Goal: Task Accomplishment & Management: Use online tool/utility

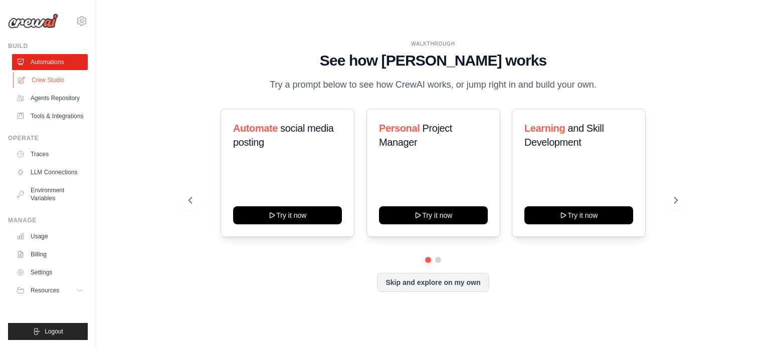
click at [49, 83] on link "Crew Studio" at bounding box center [51, 80] width 76 height 16
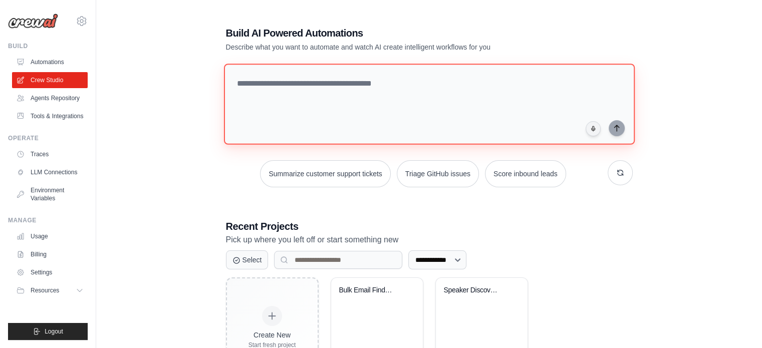
click at [286, 87] on textarea at bounding box center [429, 104] width 411 height 81
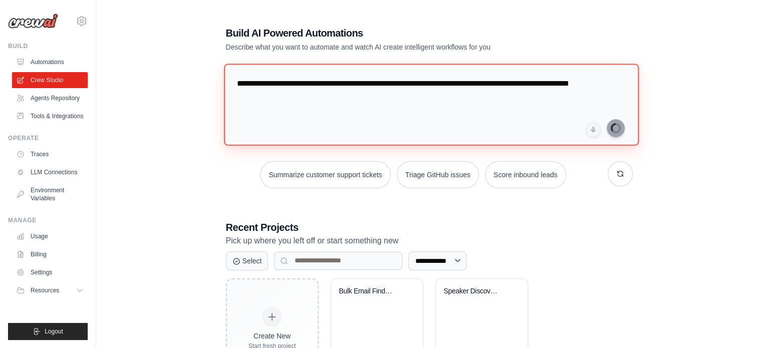
type textarea "**********"
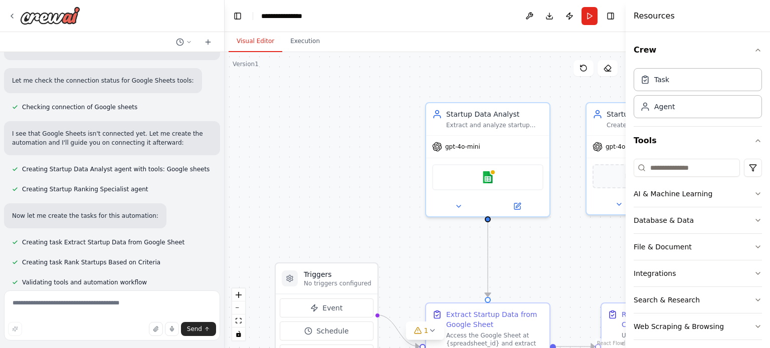
scroll to position [379, 0]
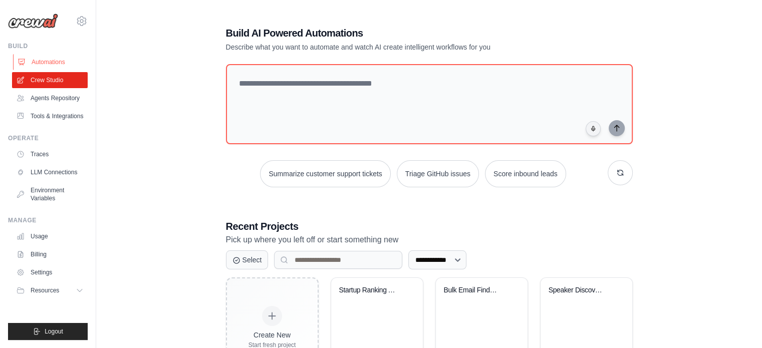
click at [63, 61] on link "Automations" at bounding box center [51, 62] width 76 height 16
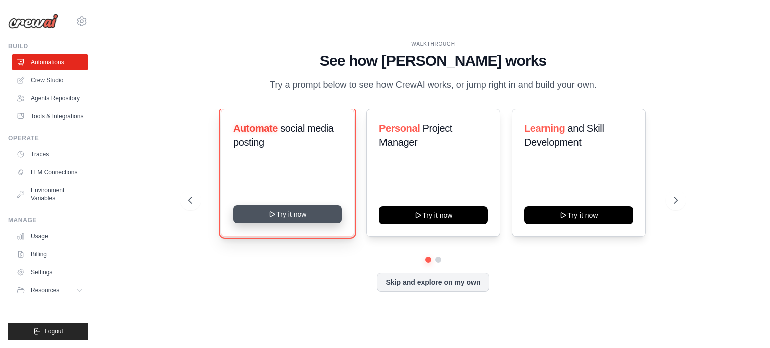
click at [275, 218] on icon at bounding box center [272, 215] width 8 height 8
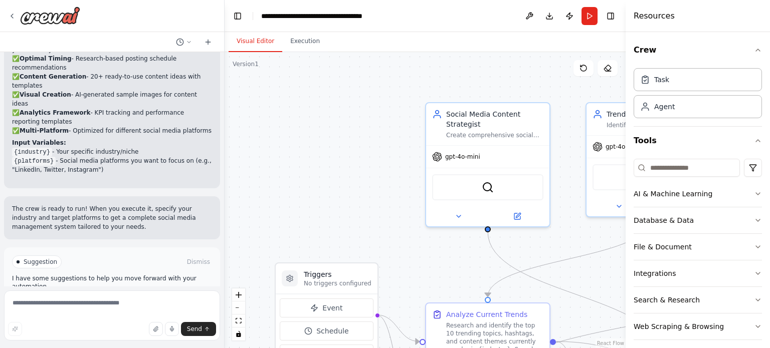
scroll to position [1168, 0]
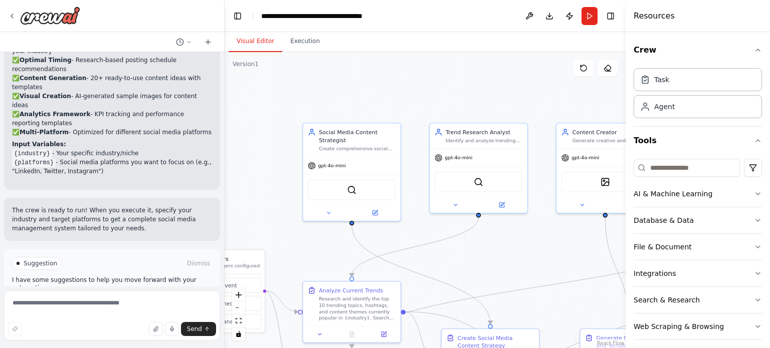
drag, startPoint x: 361, startPoint y: 192, endPoint x: 273, endPoint y: 179, distance: 89.3
click at [273, 179] on div ".deletable-edge-delete-btn { width: 20px; height: 20px; border: 0px solid #ffff…" at bounding box center [425, 200] width 401 height 296
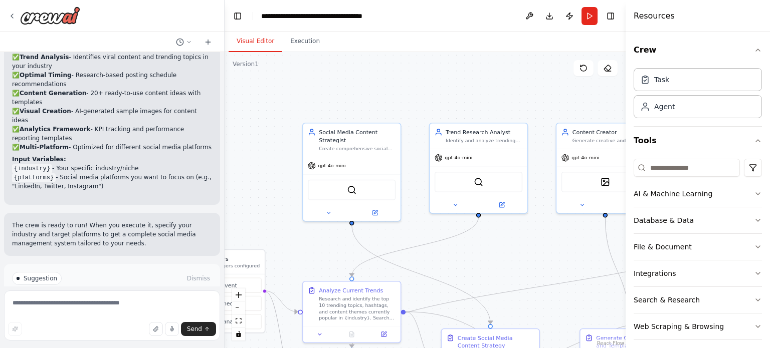
scroll to position [1154, 0]
drag, startPoint x: 42, startPoint y: 133, endPoint x: 15, endPoint y: 134, distance: 27.1
click at [15, 164] on code "{industry}" at bounding box center [32, 168] width 40 height 9
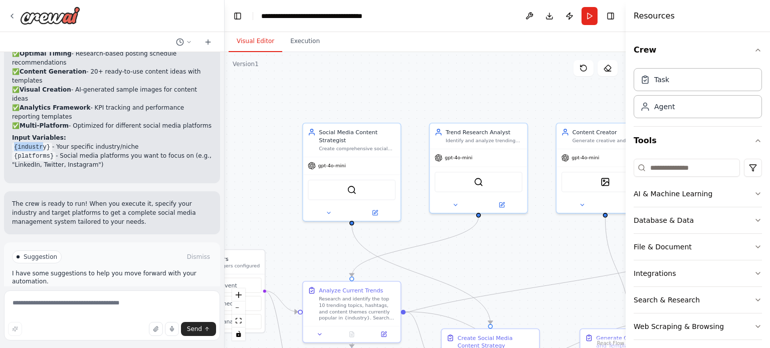
scroll to position [1177, 0]
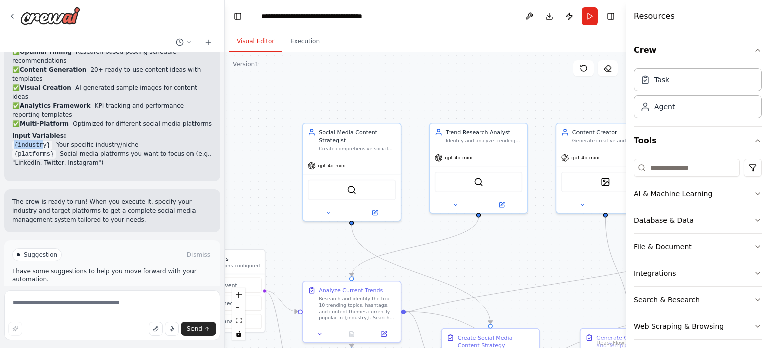
click at [83, 295] on icon at bounding box center [86, 298] width 6 height 6
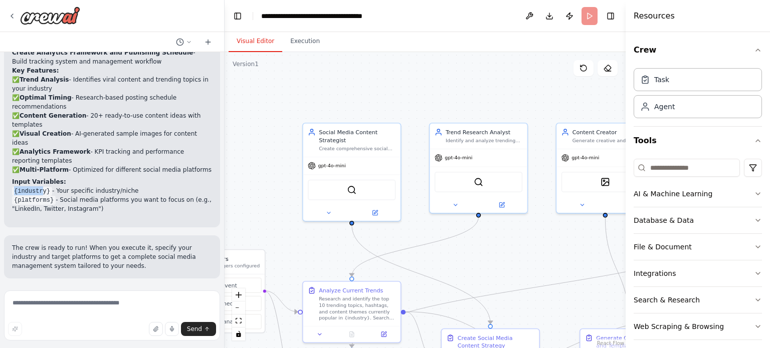
scroll to position [1096, 0]
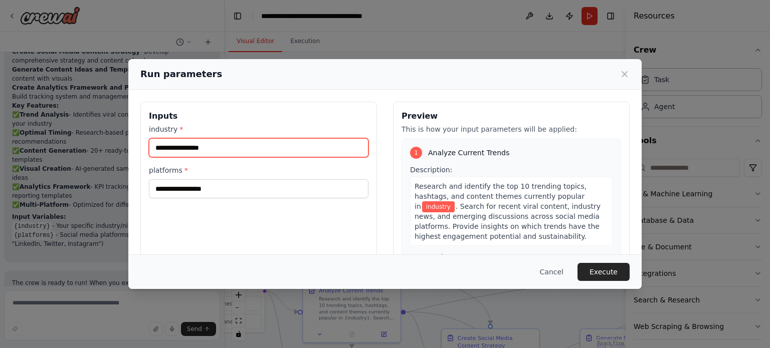
click at [201, 152] on input "industry *" at bounding box center [259, 147] width 220 height 19
click at [186, 151] on input "**********" at bounding box center [259, 147] width 220 height 19
type input "**********"
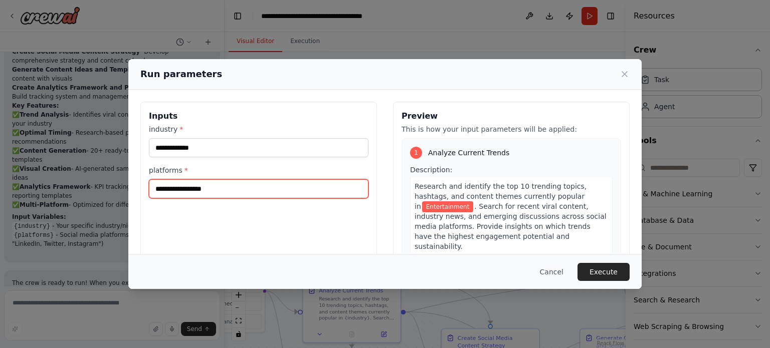
click at [183, 196] on input "platforms *" at bounding box center [259, 188] width 220 height 19
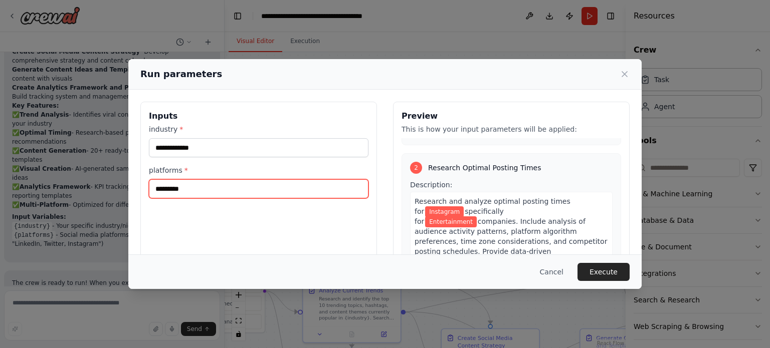
scroll to position [205, 0]
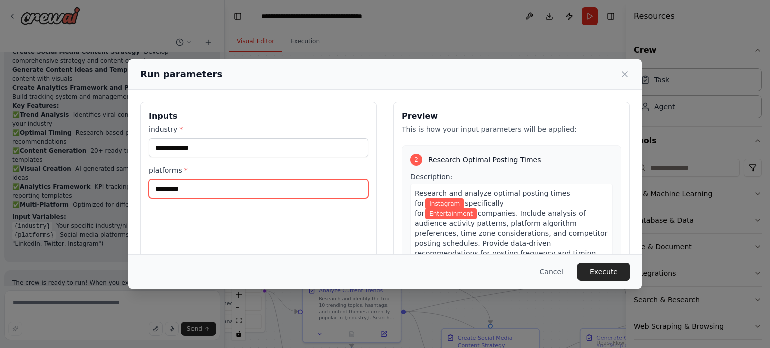
type input "*********"
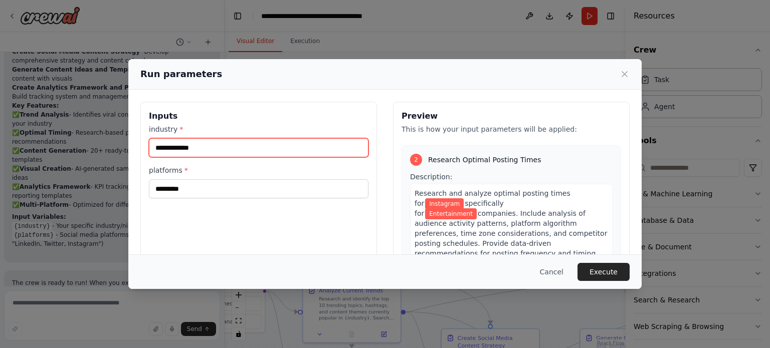
click at [194, 146] on input "**********" at bounding box center [259, 147] width 220 height 19
click at [598, 262] on div "Cancel Execute" at bounding box center [384, 272] width 513 height 35
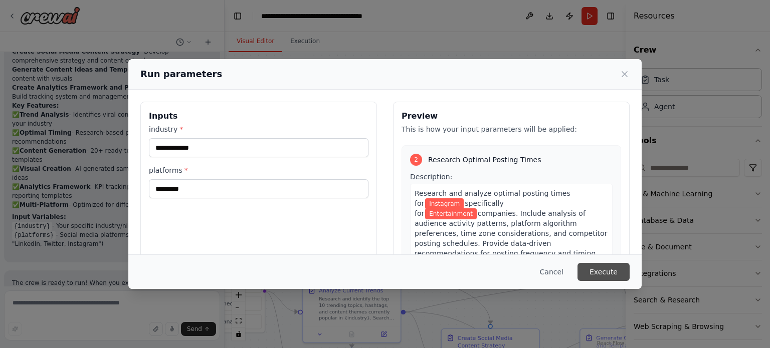
click at [598, 270] on button "Execute" at bounding box center [603, 272] width 52 height 18
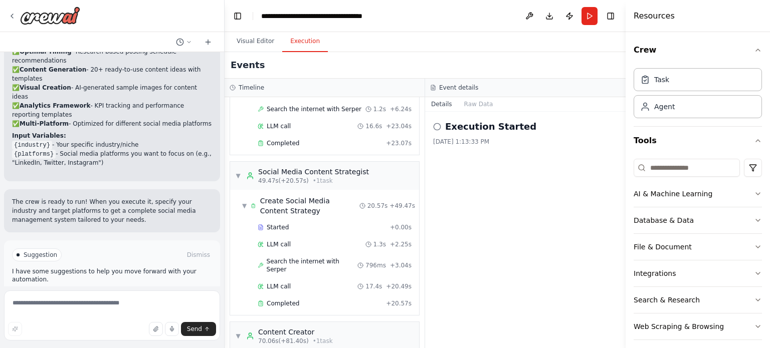
scroll to position [465, 0]
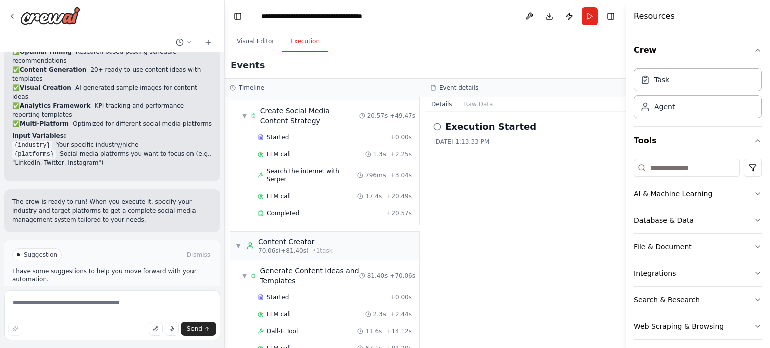
click at [112, 290] on button "Improve automation" at bounding box center [112, 298] width 200 height 16
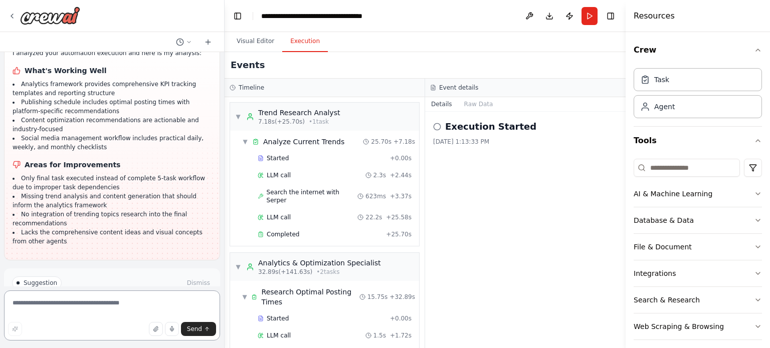
scroll to position [1720, 0]
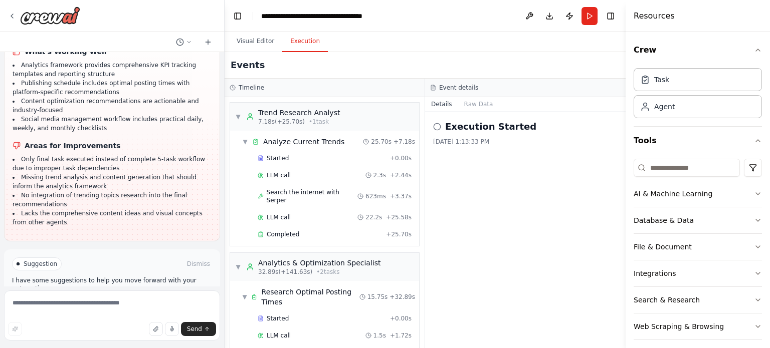
click at [49, 260] on span "Suggestion" at bounding box center [41, 264] width 34 height 8
click at [18, 263] on div at bounding box center [18, 264] width 3 height 3
click at [52, 307] on textarea at bounding box center [112, 316] width 216 height 50
type textarea "**********"
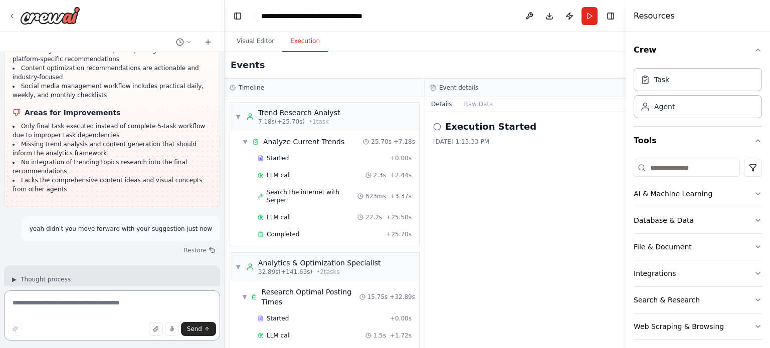
scroll to position [1765, 0]
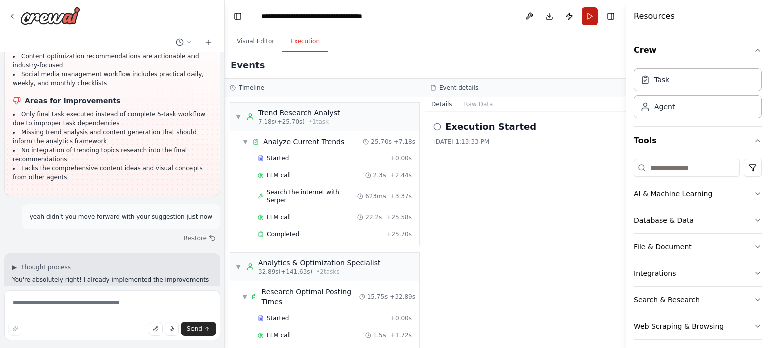
click at [584, 22] on button "Run" at bounding box center [589, 16] width 16 height 18
click at [584, 22] on header "**********" at bounding box center [425, 16] width 401 height 32
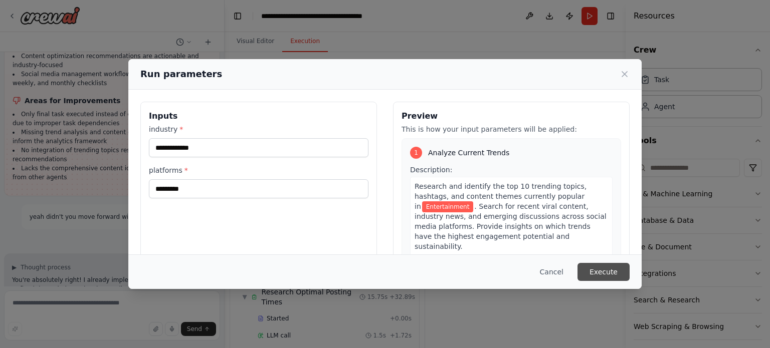
click at [622, 273] on button "Execute" at bounding box center [603, 272] width 52 height 18
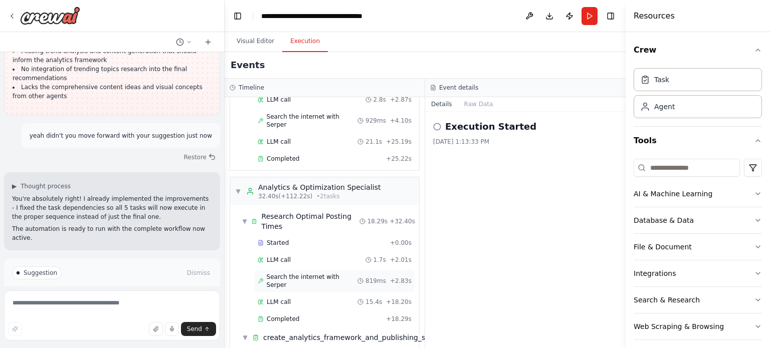
scroll to position [0, 0]
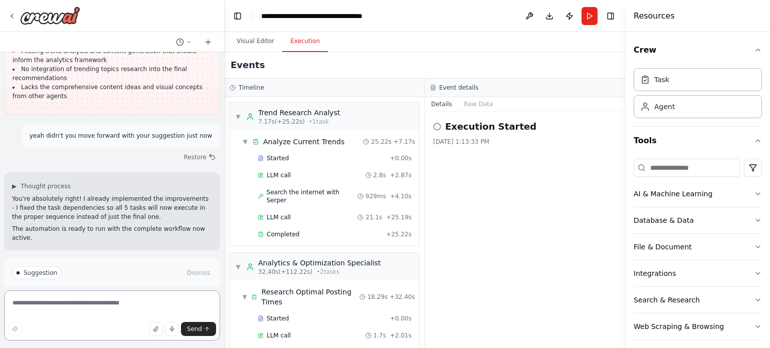
click at [88, 308] on textarea at bounding box center [112, 316] width 216 height 50
type textarea "*"
type textarea "**********"
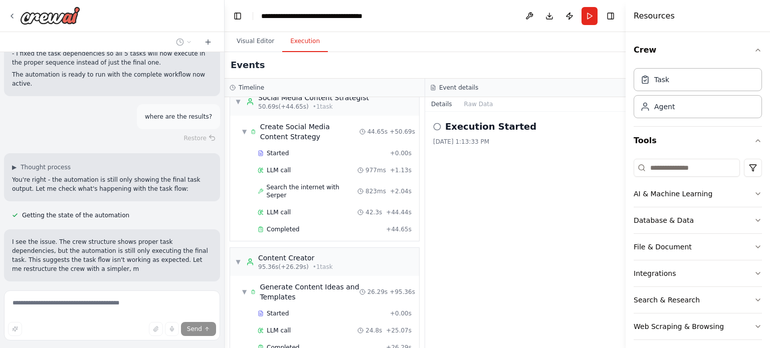
scroll to position [2009, 0]
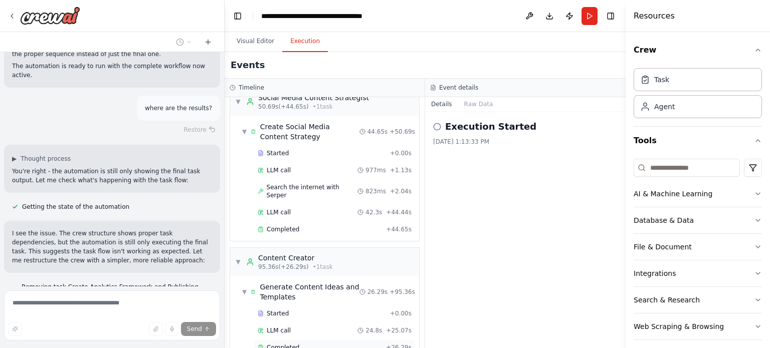
click at [307, 344] on div "Completed" at bounding box center [320, 348] width 124 height 8
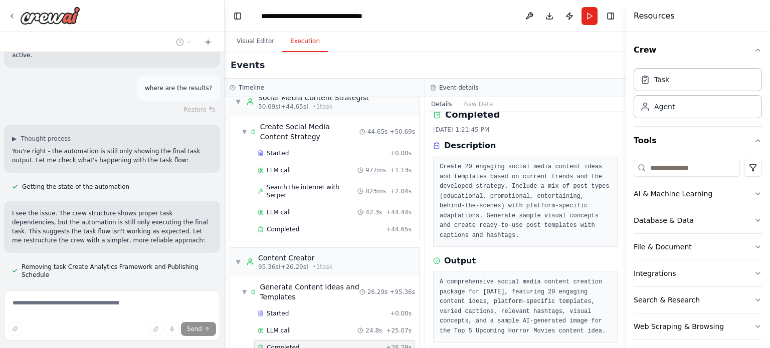
scroll to position [2050, 0]
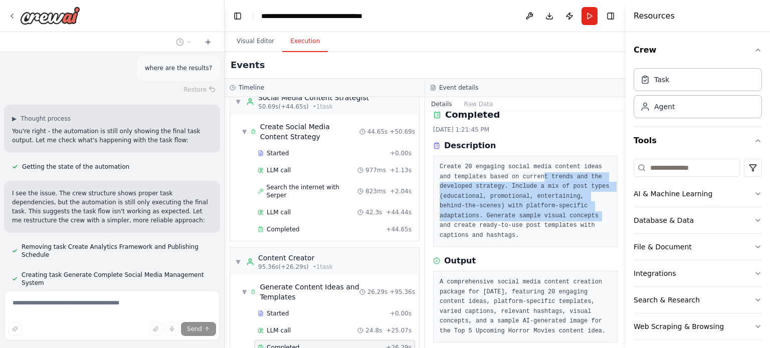
drag, startPoint x: 523, startPoint y: 180, endPoint x: 546, endPoint y: 220, distance: 45.8
click at [546, 220] on pre "Create 20 engaging social media content ideas and templates based on current tr…" at bounding box center [525, 201] width 171 height 78
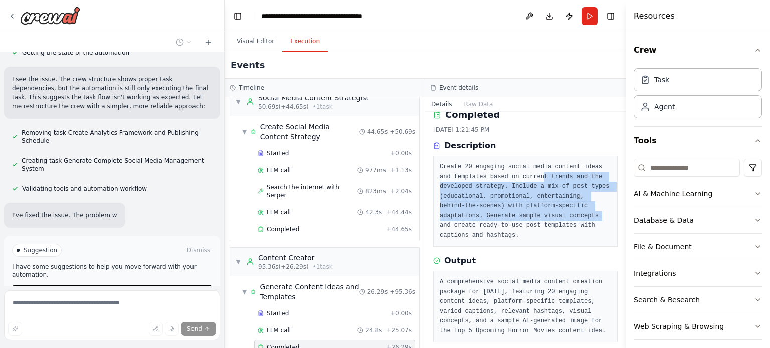
click at [546, 220] on pre "Create 20 engaging social media content ideas and templates based on current tr…" at bounding box center [525, 201] width 171 height 78
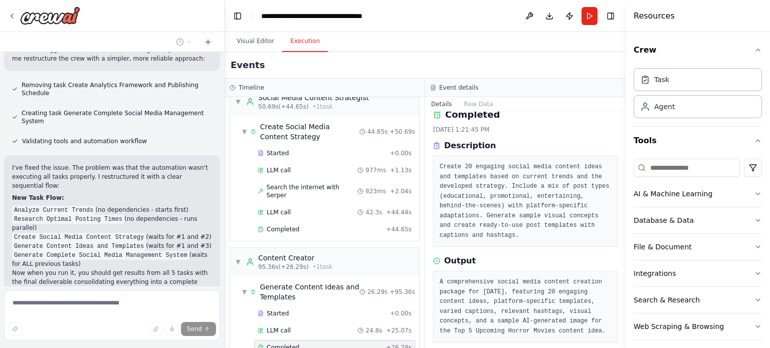
scroll to position [2260, 0]
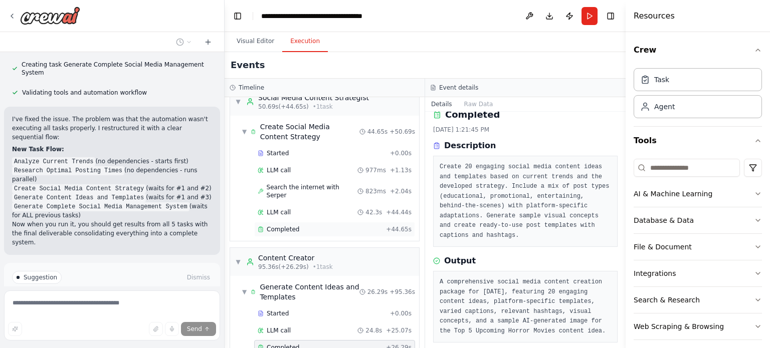
click at [299, 226] on div "Completed" at bounding box center [320, 230] width 124 height 8
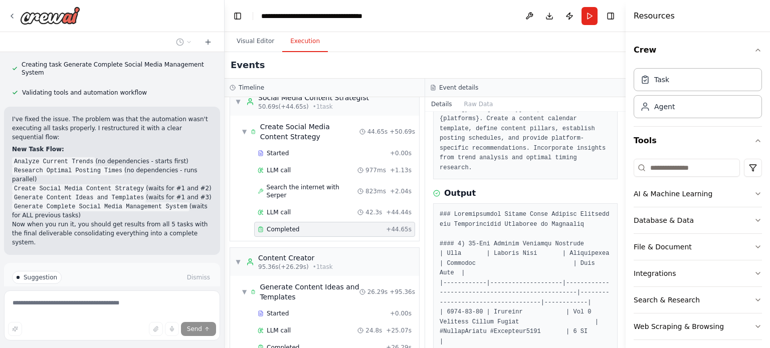
scroll to position [84, 0]
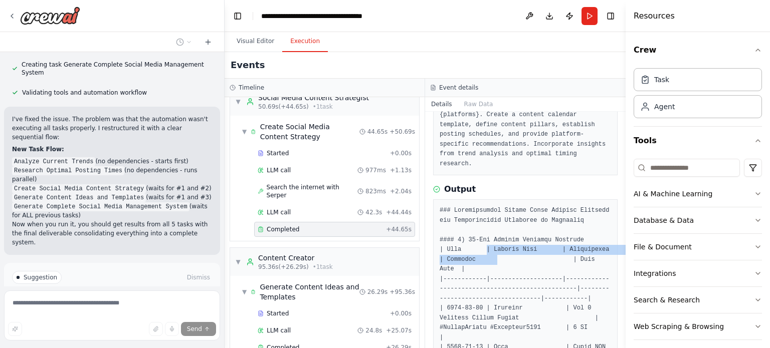
drag, startPoint x: 482, startPoint y: 240, endPoint x: 493, endPoint y: 254, distance: 18.2
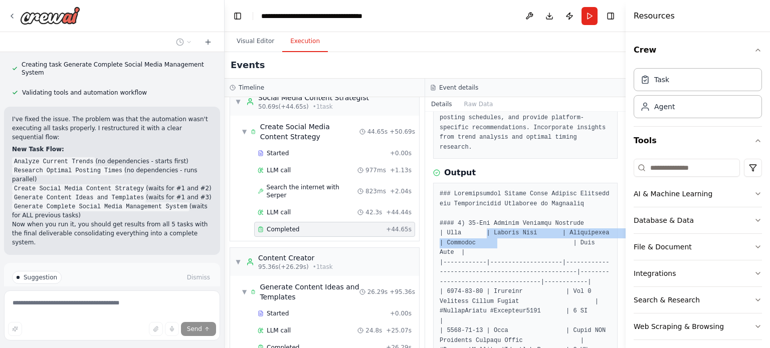
scroll to position [132, 0]
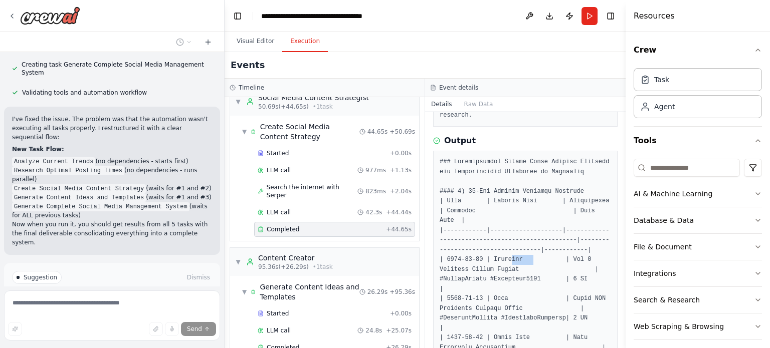
drag, startPoint x: 506, startPoint y: 248, endPoint x: 525, endPoint y: 252, distance: 19.0
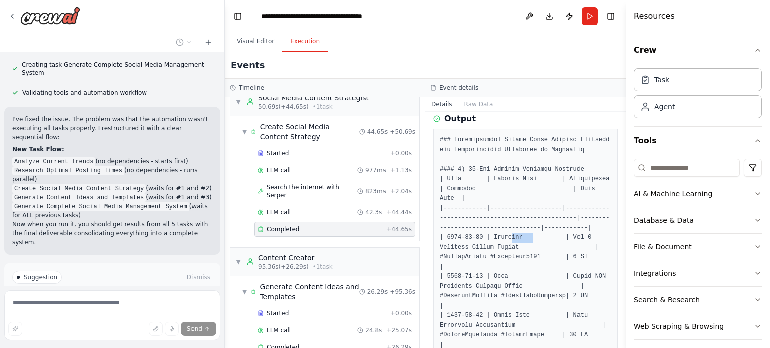
scroll to position [158, 0]
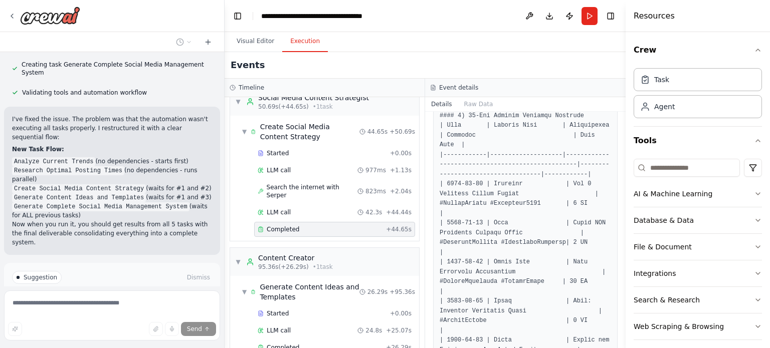
scroll to position [209, 0]
drag, startPoint x: 493, startPoint y: 211, endPoint x: 578, endPoint y: 215, distance: 85.3
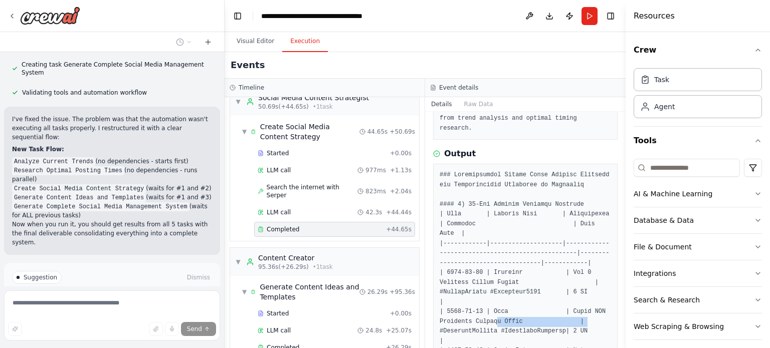
scroll to position [118, 0]
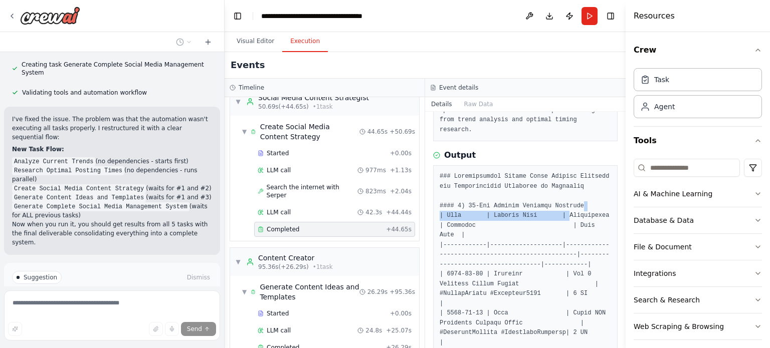
drag, startPoint x: 558, startPoint y: 204, endPoint x: 585, endPoint y: 199, distance: 26.9
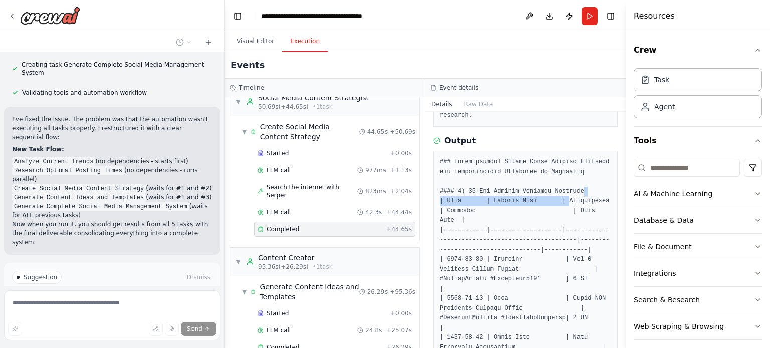
scroll to position [136, 0]
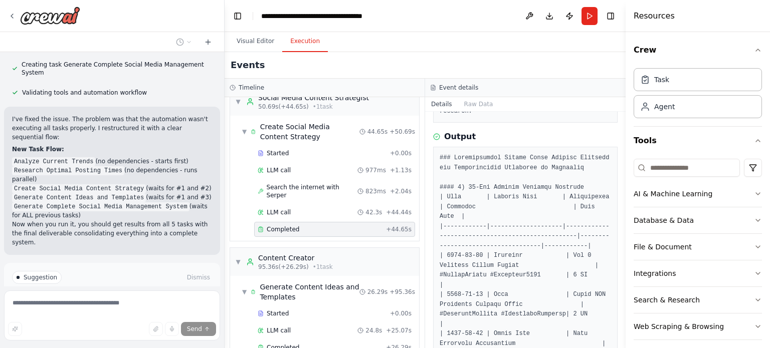
drag, startPoint x: 475, startPoint y: 275, endPoint x: 431, endPoint y: 277, distance: 44.7
click at [431, 277] on div "Completed 10/6/2025, 1:21:19 PM Description Develop a comprehensive social medi…" at bounding box center [525, 230] width 200 height 237
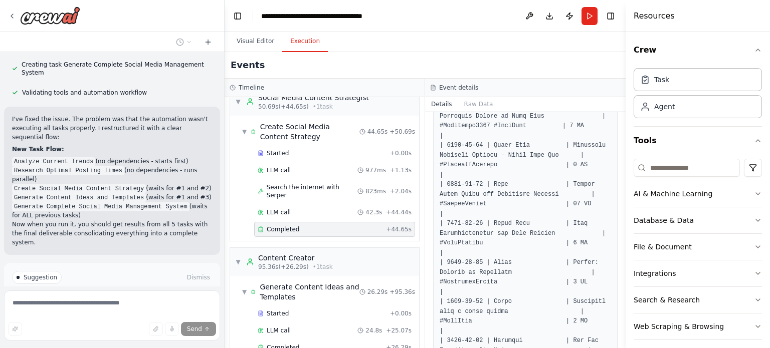
scroll to position [483, 0]
drag, startPoint x: 497, startPoint y: 169, endPoint x: 503, endPoint y: 175, distance: 8.5
drag, startPoint x: 489, startPoint y: 185, endPoint x: 563, endPoint y: 176, distance: 75.2
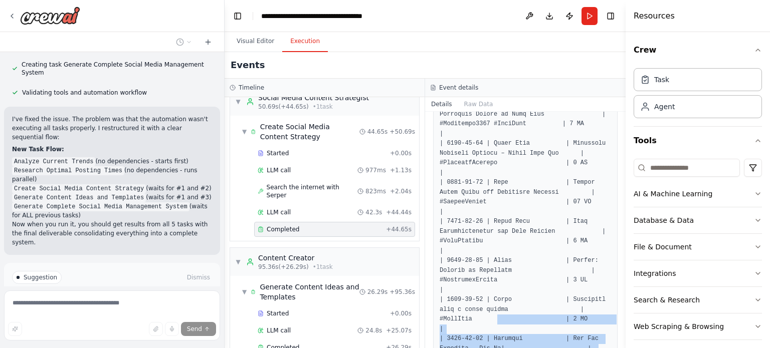
drag, startPoint x: 492, startPoint y: 210, endPoint x: 501, endPoint y: 260, distance: 51.4
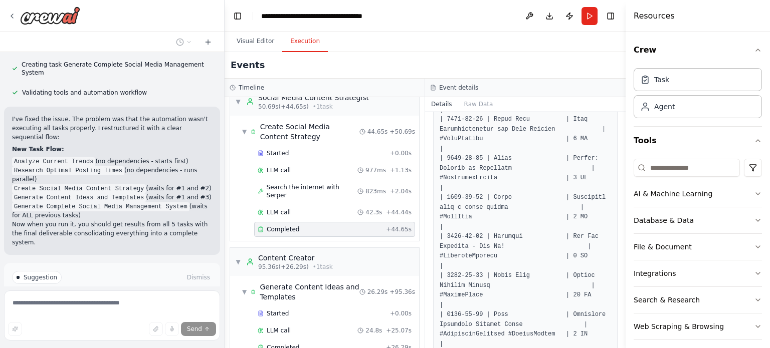
scroll to position [586, 0]
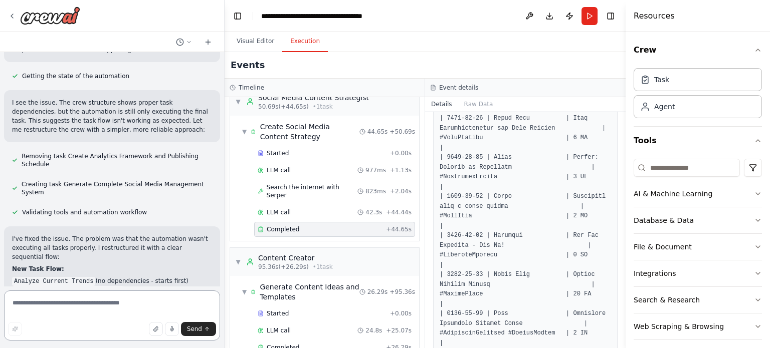
click at [66, 304] on textarea at bounding box center [112, 316] width 216 height 50
click at [154, 306] on textarea "*" at bounding box center [112, 316] width 216 height 50
type textarea "**********"
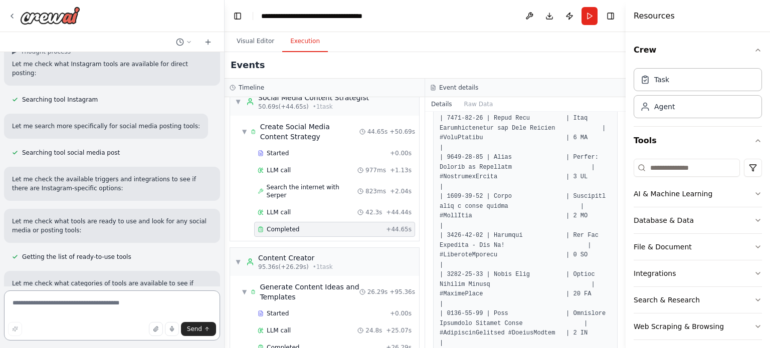
scroll to position [2529, 0]
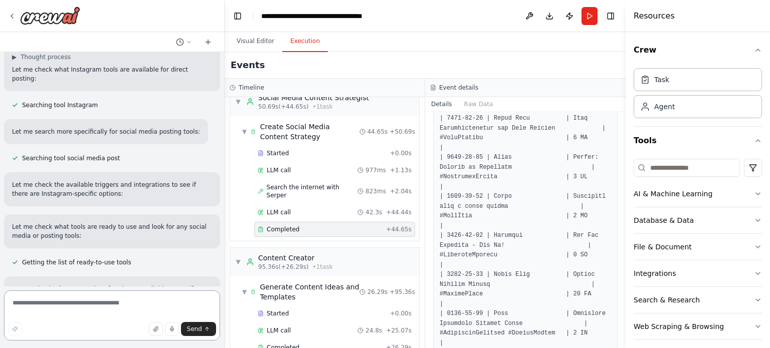
click at [163, 296] on textarea at bounding box center [112, 316] width 216 height 50
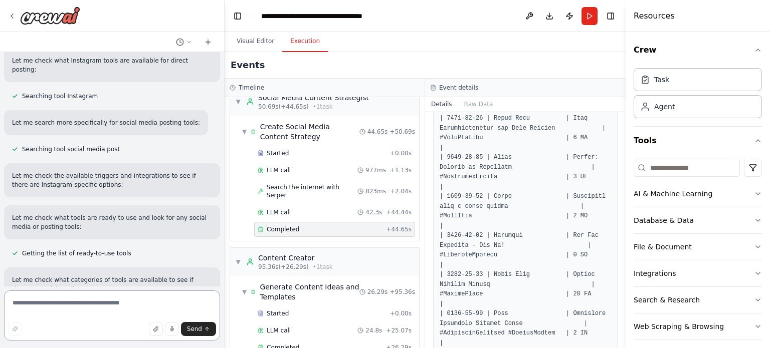
click at [146, 301] on textarea at bounding box center [112, 316] width 216 height 50
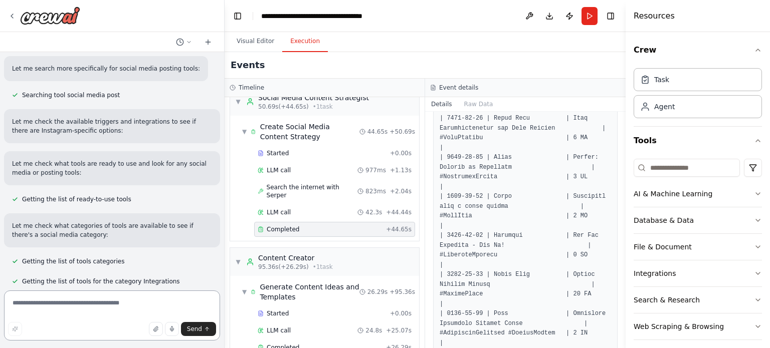
scroll to position [2601, 0]
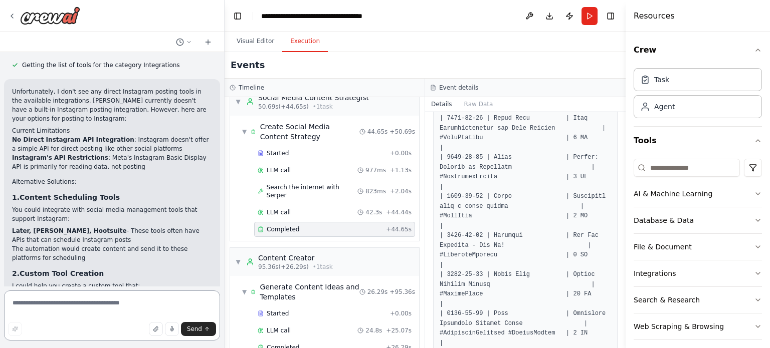
click at [69, 298] on textarea at bounding box center [112, 316] width 216 height 50
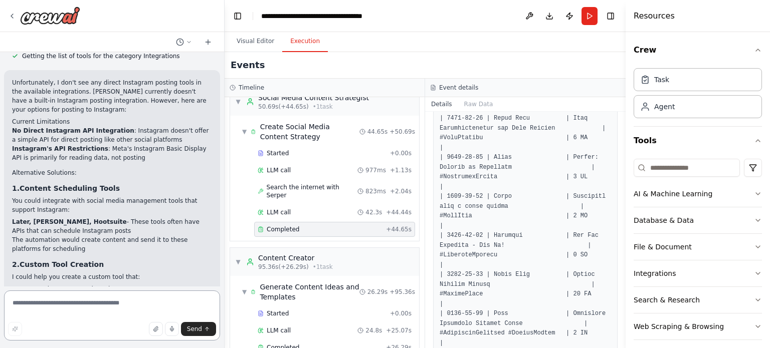
click at [66, 302] on textarea at bounding box center [112, 316] width 216 height 50
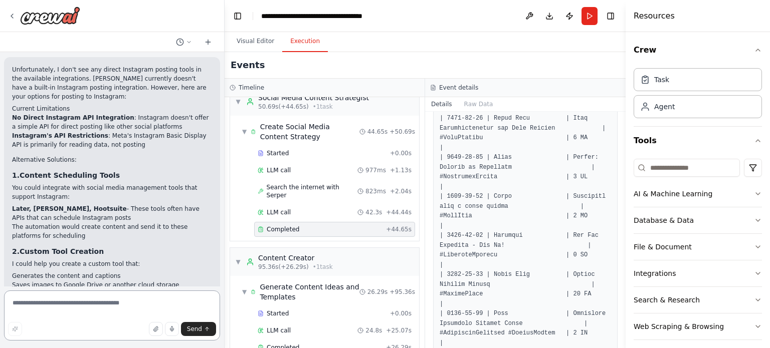
scroll to position [2840, 0]
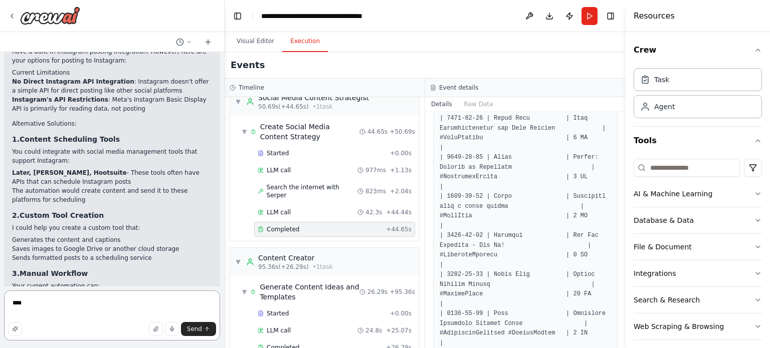
type textarea "*****"
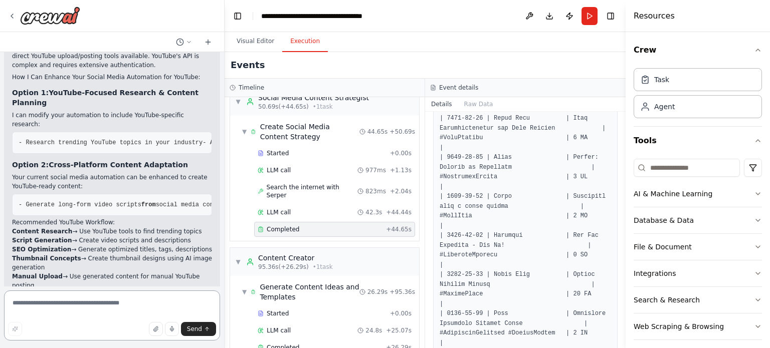
scroll to position [3686, 0]
drag, startPoint x: 104, startPoint y: 187, endPoint x: 166, endPoint y: 191, distance: 62.3
click at [166, 226] on ol "Content Research → Use YouTube tools to find trending topics Script Generation …" at bounding box center [112, 257] width 200 height 63
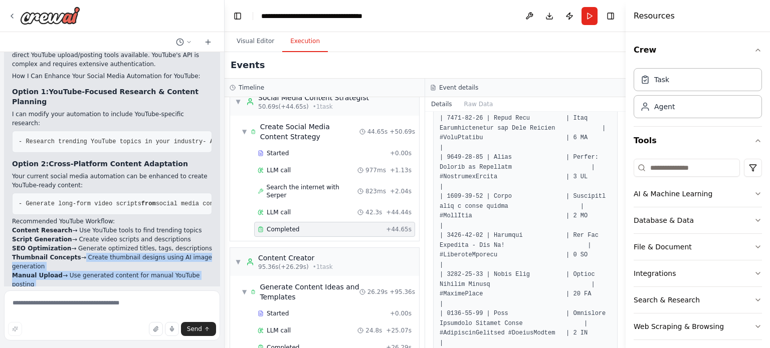
drag, startPoint x: 72, startPoint y: 192, endPoint x: 92, endPoint y: 225, distance: 38.1
click at [92, 225] on div "Great! Here's what's available for YouTube: Available YouTube Tools: 1. YouTube…" at bounding box center [112, 125] width 200 height 460
click at [92, 289] on p "Would you like me to:" at bounding box center [112, 293] width 200 height 9
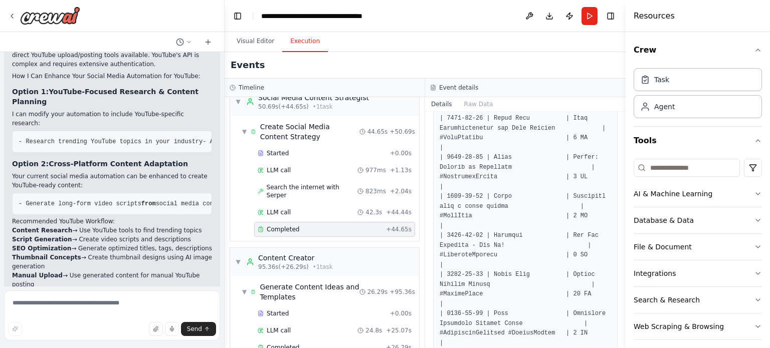
scroll to position [3690, 0]
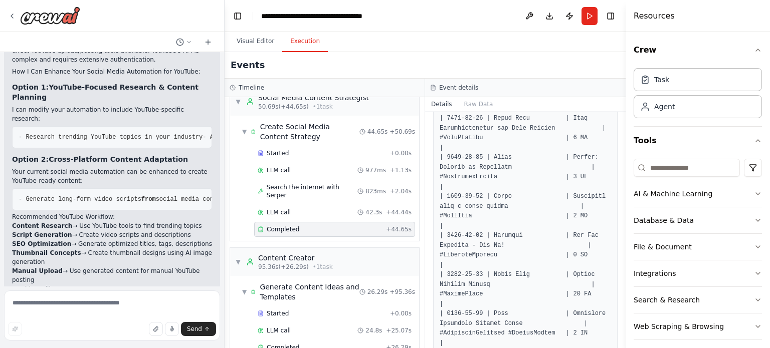
drag, startPoint x: 92, startPoint y: 235, endPoint x: 58, endPoint y: 283, distance: 59.3
click at [58, 283] on div "Create a crew that schedules and publishes social media content across multiple…" at bounding box center [112, 169] width 224 height 235
click at [44, 308] on textarea at bounding box center [112, 316] width 216 height 50
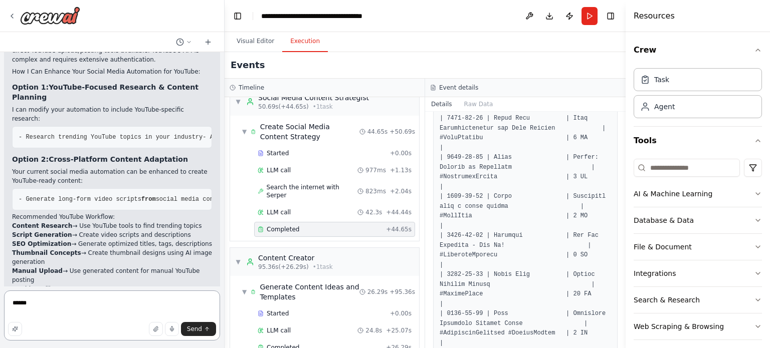
type textarea "*******"
